Goal: Transaction & Acquisition: Book appointment/travel/reservation

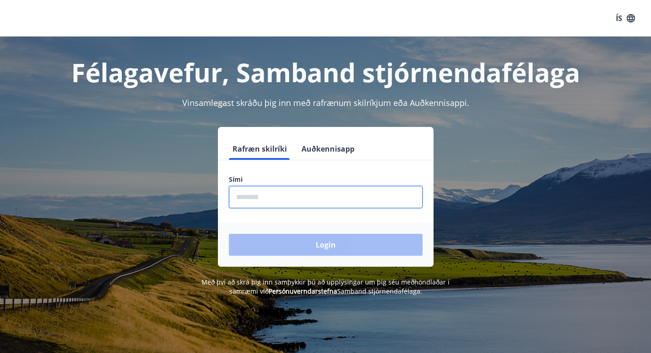
drag, startPoint x: 265, startPoint y: 193, endPoint x: 383, endPoint y: 208, distance: 118.3
click at [265, 193] on input "phone" at bounding box center [326, 197] width 194 height 22
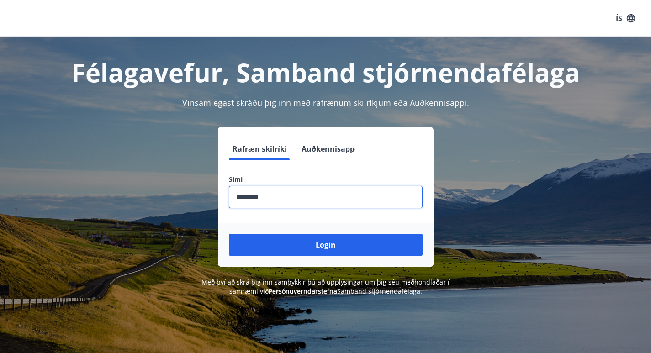
type input "********"
click at [229, 234] on button "Login" at bounding box center [326, 245] width 194 height 22
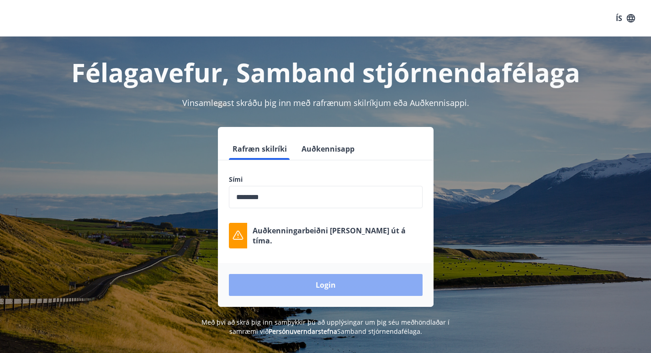
click at [324, 288] on button "Login" at bounding box center [326, 285] width 194 height 22
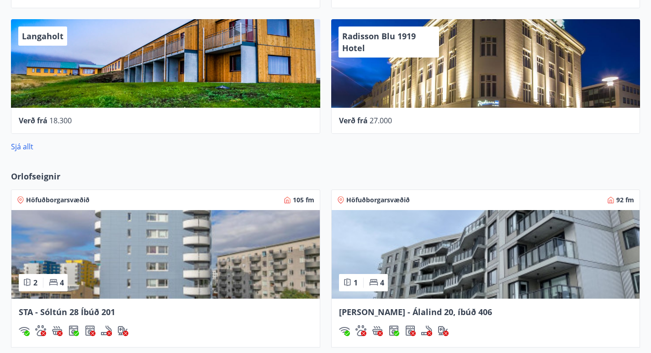
scroll to position [594, 0]
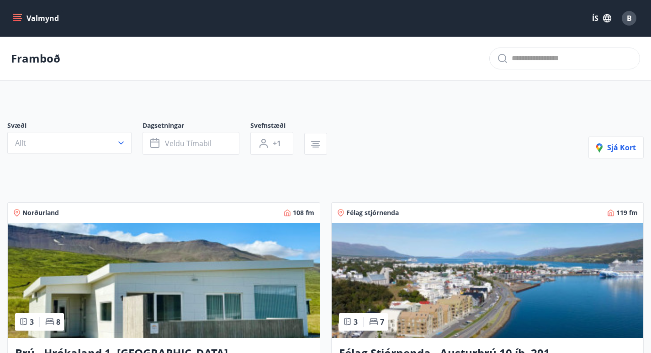
click at [560, 69] on div at bounding box center [564, 59] width 151 height 22
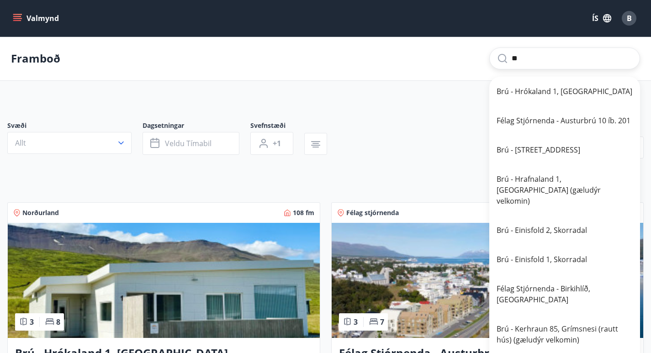
type input "***"
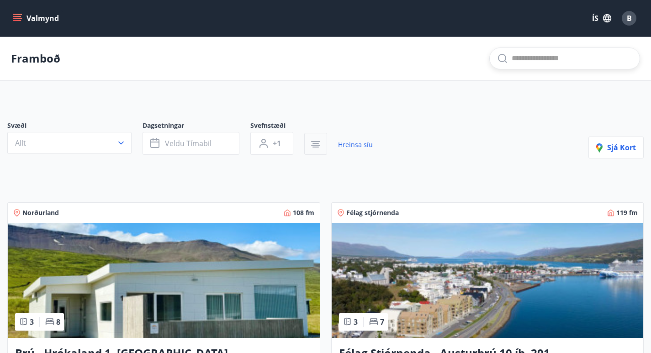
click at [318, 146] on icon "button" at bounding box center [315, 145] width 9 height 1
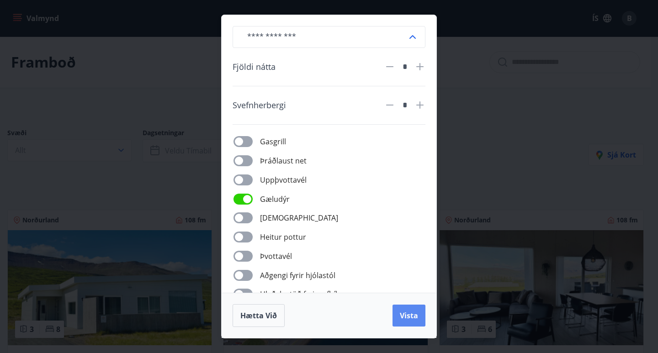
click at [408, 314] on span "Vista" at bounding box center [409, 316] width 18 height 10
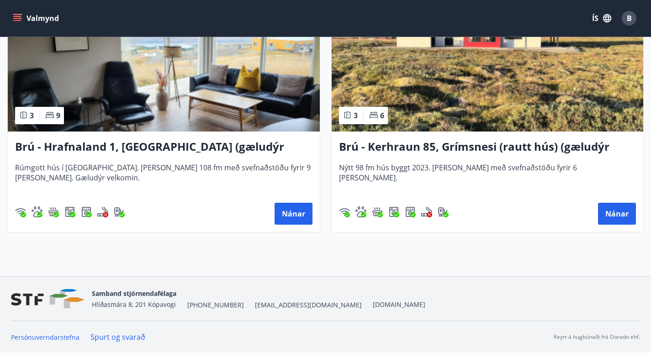
scroll to position [144, 0]
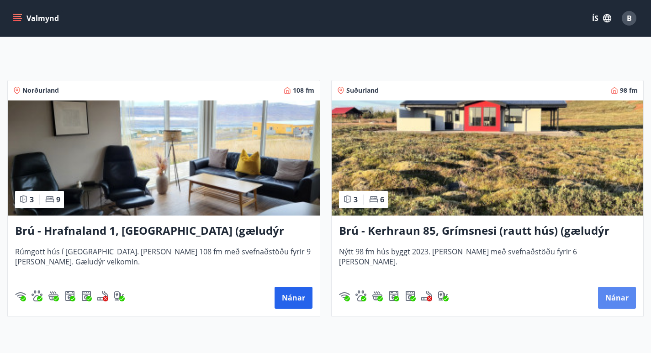
click at [598, 301] on button "Nánar" at bounding box center [617, 298] width 38 height 22
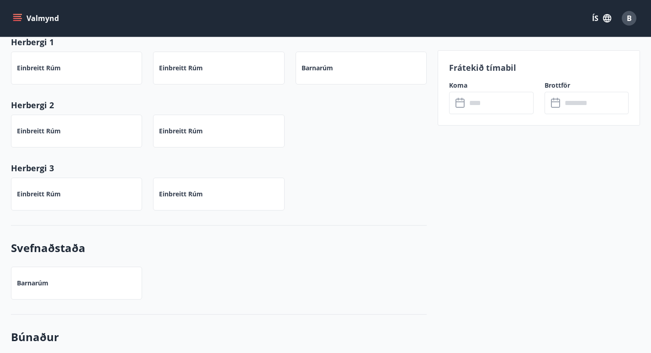
scroll to position [594, 0]
